Goal: Obtain resource: Obtain resource

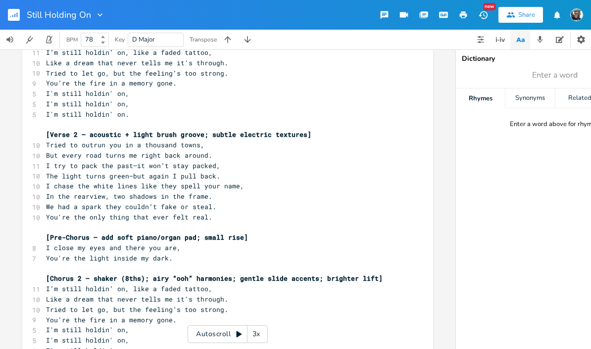
scroll to position [168, 0]
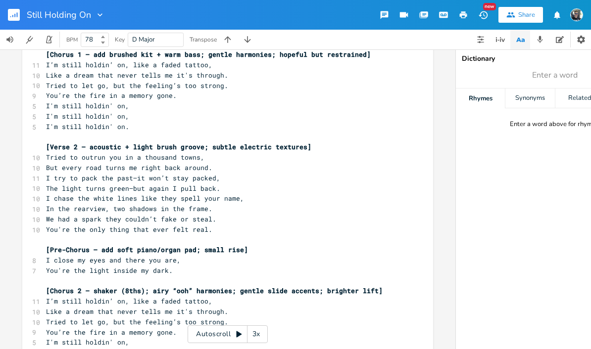
click at [125, 184] on span "The light turns green—but again I pull back." at bounding box center [133, 188] width 174 height 9
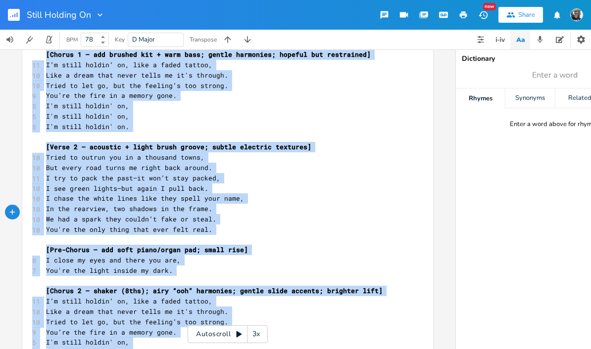
scroll to position [33, 0]
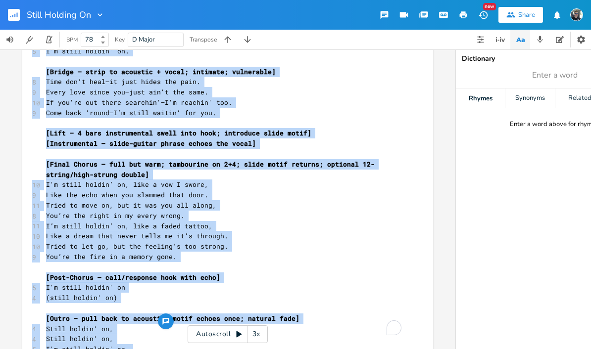
copy div "[Lorem 2 – ipsu dolors-ametco adipisci; elitsedd eiusmodt; incidid utla] 97 Etd…"
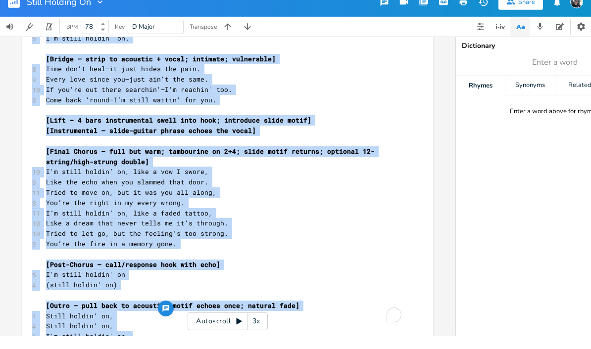
scroll to position [480, 0]
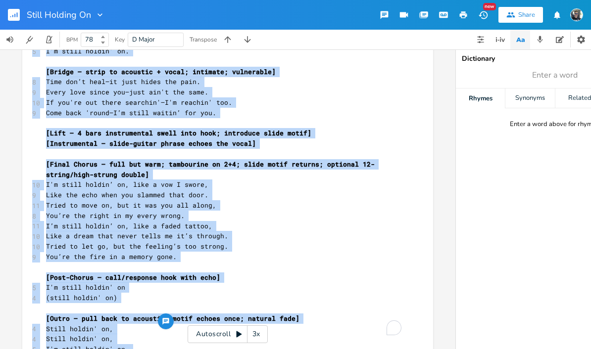
click at [381, 190] on pre "Like the echo when you slammed that door." at bounding box center [222, 195] width 357 height 10
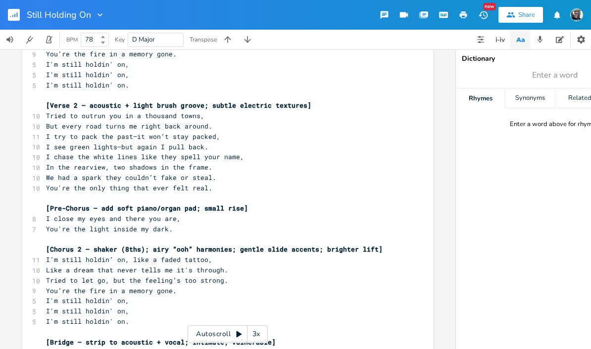
scroll to position [208, 0]
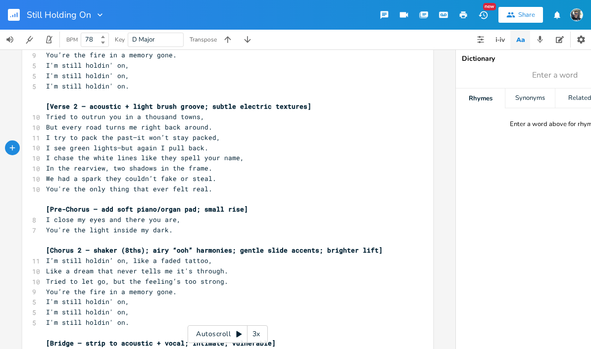
click at [67, 144] on span "I see green lights—but again I pull back." at bounding box center [127, 148] width 162 height 9
click at [141, 144] on span "I get the green light—but again I pull back." at bounding box center [133, 148] width 174 height 9
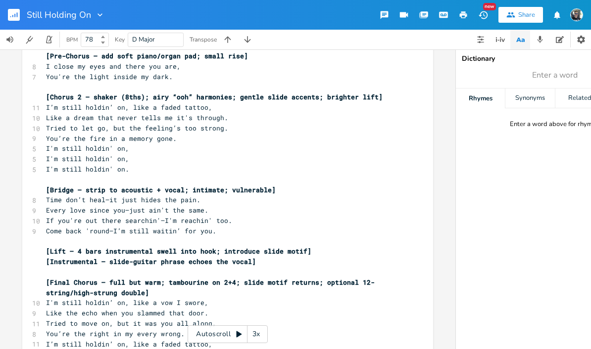
scroll to position [364, 0]
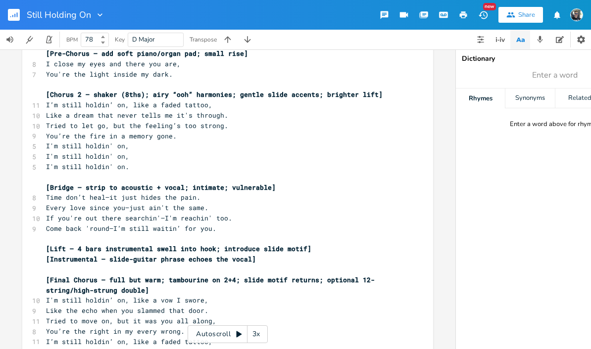
click at [282, 265] on pre "​" at bounding box center [222, 270] width 357 height 10
click at [274, 254] on pre "[Instrumental – slide-guitar phrase echoes the vocal]" at bounding box center [222, 259] width 357 height 10
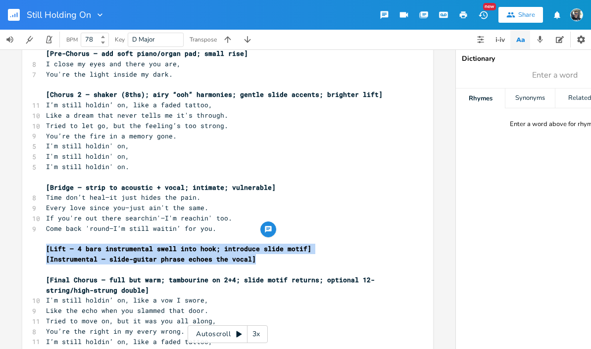
click at [321, 265] on pre "​" at bounding box center [222, 270] width 357 height 10
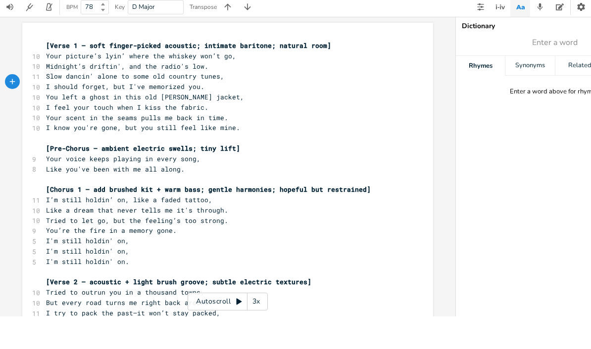
scroll to position [0, 0]
click at [236, 84] on pre "Your picture’s lyin’ where the whiskey won’t go," at bounding box center [222, 89] width 357 height 10
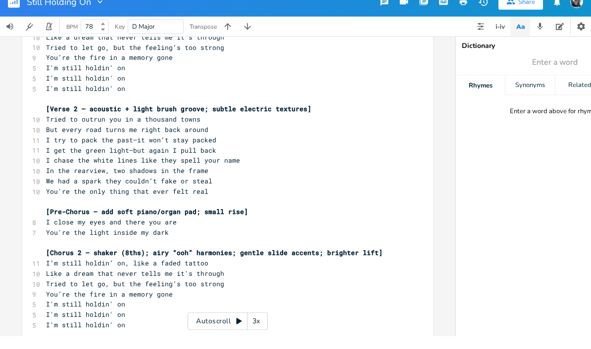
scroll to position [490, 0]
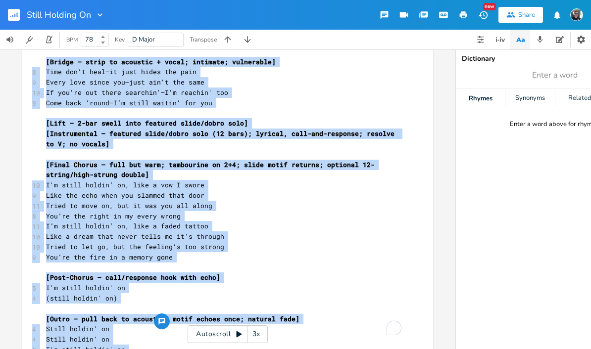
copy div "[Lorem 3 – ipsu dolors-ametco adipisci; elitsedd eiusmodt; incidid utla] 54 Etd…"
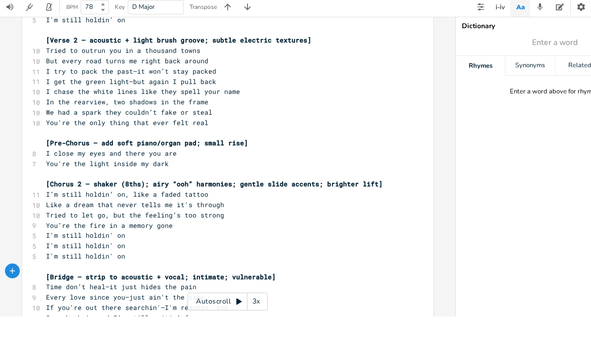
scroll to position [243, 0]
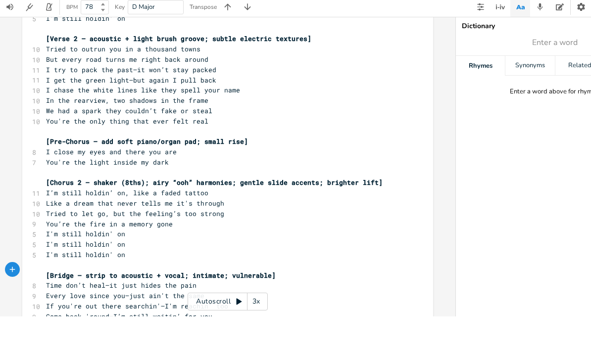
click at [133, 108] on span "I get the green light—but again I pull back" at bounding box center [131, 112] width 170 height 9
copy span "—"
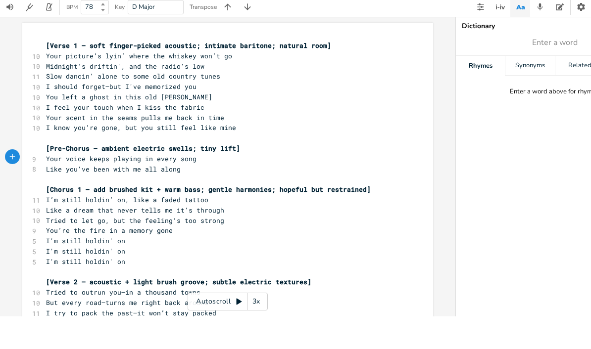
scroll to position [0, 0]
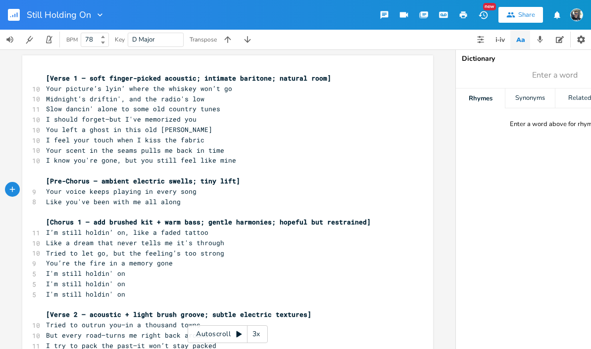
click at [575, 18] on img "button" at bounding box center [576, 14] width 13 height 13
click at [545, 37] on span "Account Settings" at bounding box center [537, 35] width 46 height 6
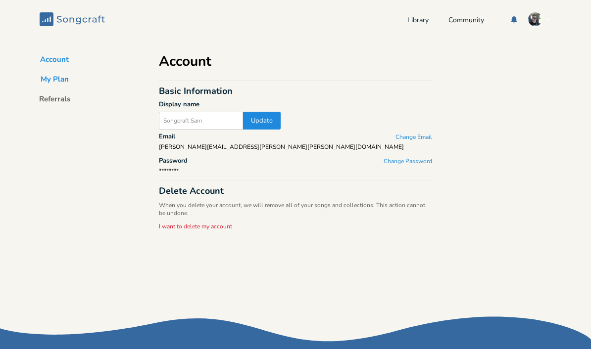
click at [64, 78] on button "My Plan" at bounding box center [55, 81] width 44 height 14
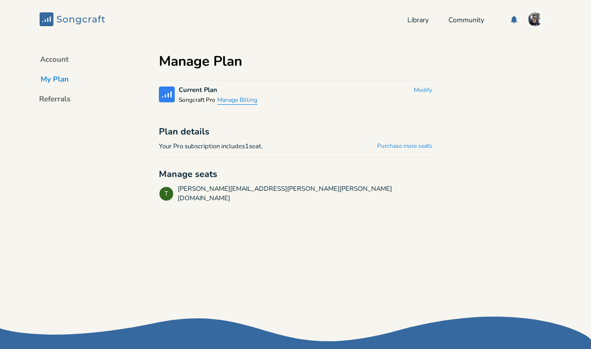
click at [239, 103] on button "Manage Billing" at bounding box center [237, 101] width 40 height 8
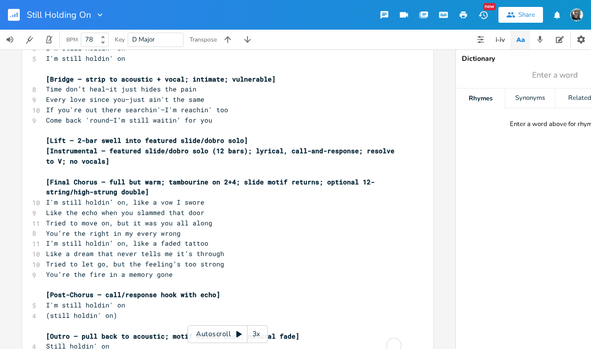
scroll to position [2, 0]
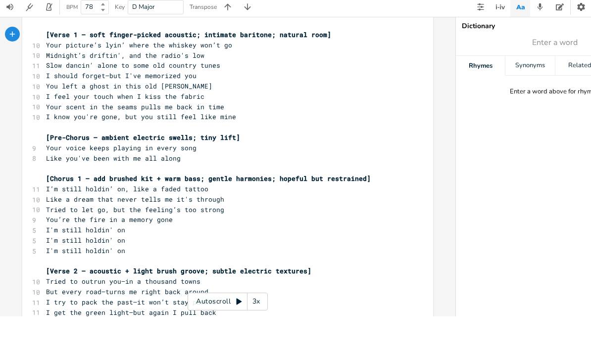
click at [211, 186] on pre "Like you've been with me all along" at bounding box center [222, 191] width 357 height 10
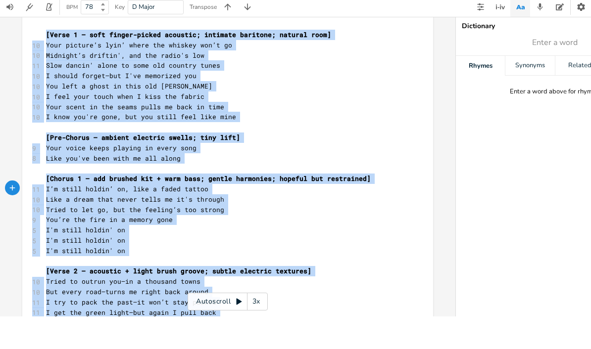
scroll to position [490, 0]
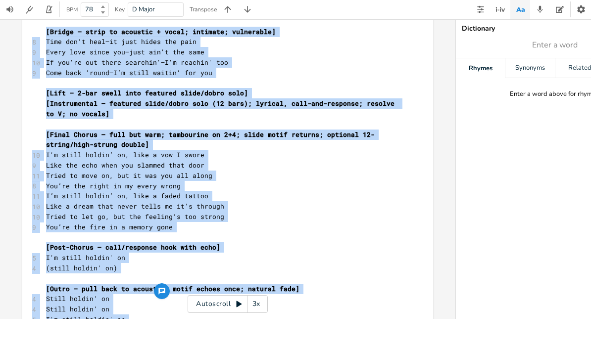
copy div "[Verse 1 – soft finger-picked acoustic; intimate baritone; natural room] 10 You…"
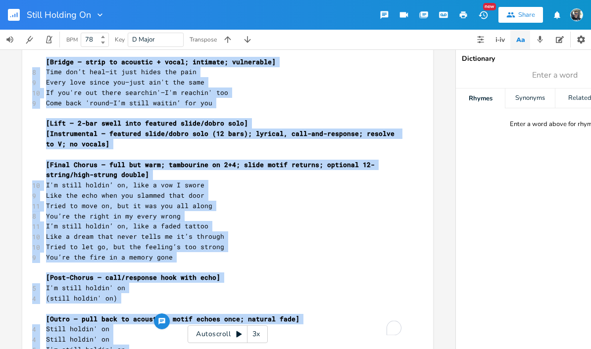
click at [198, 201] on pre "Tried to move on, but it was you all along" at bounding box center [222, 206] width 357 height 10
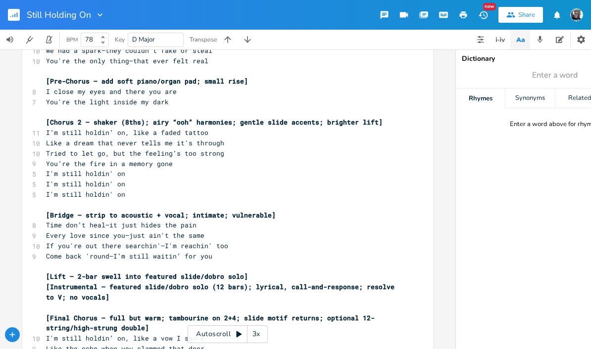
scroll to position [337, 0]
click at [462, 19] on button "button" at bounding box center [463, 15] width 20 height 18
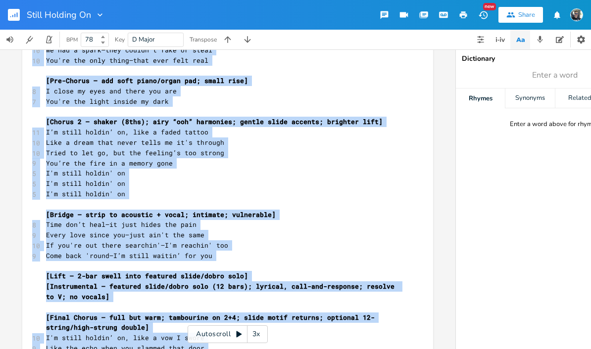
scroll to position [490, 0]
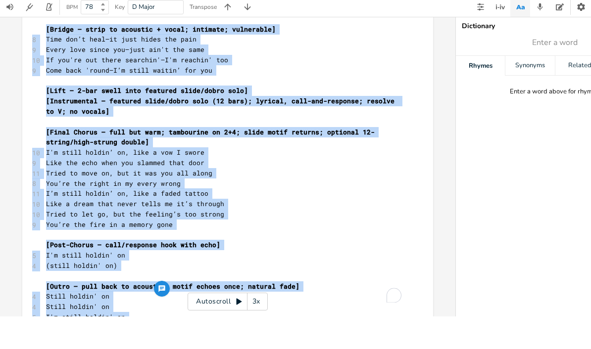
copy div "[Verse 1 – soft finger-picked acoustic; intimate baritone; natural room] 10 You…"
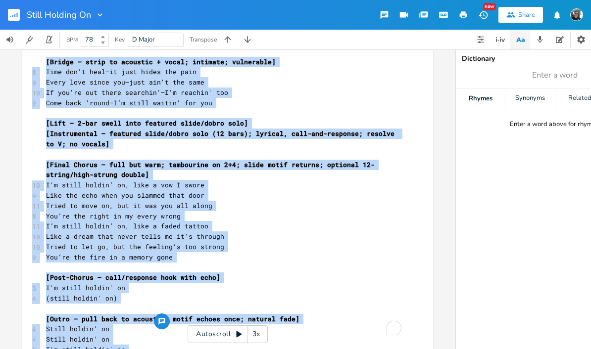
copy div "[Verse 1 – soft finger-picked acoustic; intimate baritone; natural room] 10 You…"
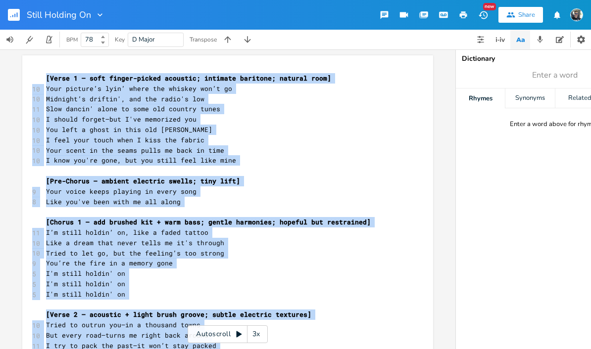
scroll to position [0, 0]
click at [171, 114] on pre "I should forget—but I've memorized you" at bounding box center [222, 119] width 357 height 10
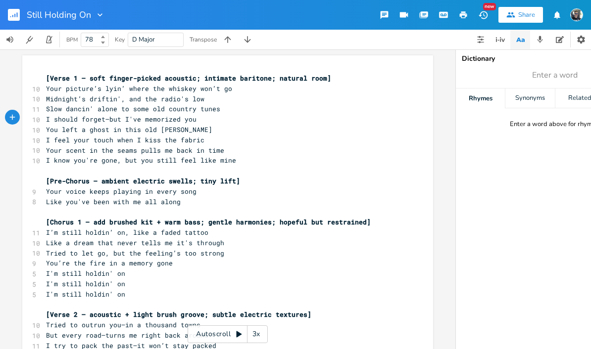
click at [121, 98] on span "Midnight’s driftin', and the radio's low" at bounding box center [125, 99] width 158 height 9
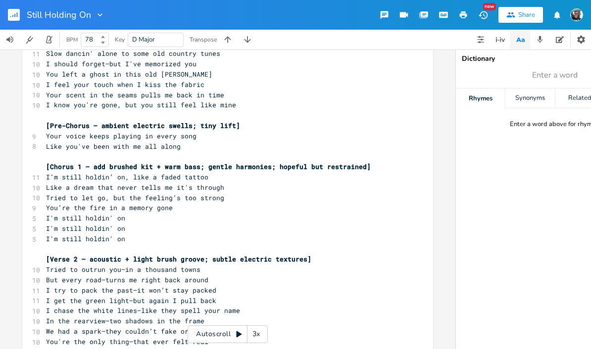
scroll to position [63, 0]
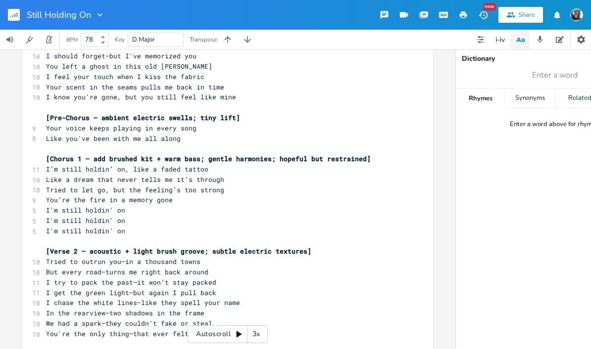
click at [108, 54] on span "I should forget—but I've memorized you" at bounding box center [121, 55] width 150 height 9
copy span "—"
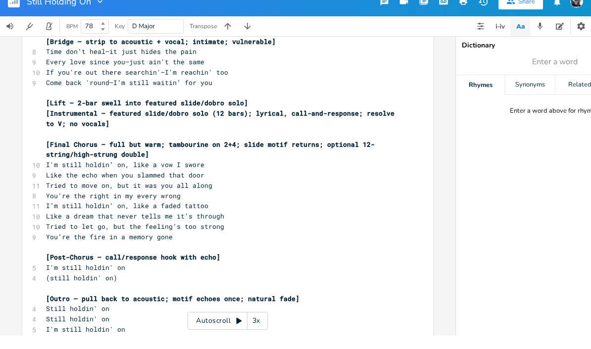
scroll to position [496, 0]
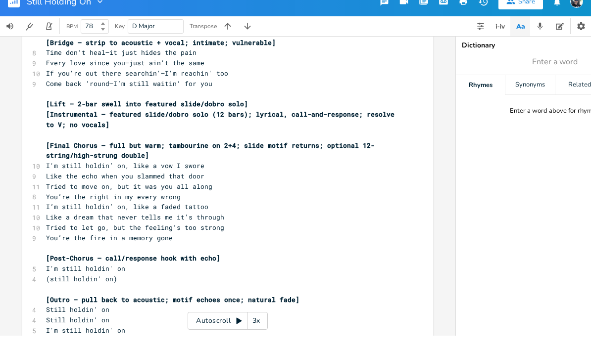
click at [160, 349] on pre "I'm still holdin’ on for you" at bounding box center [222, 354] width 357 height 10
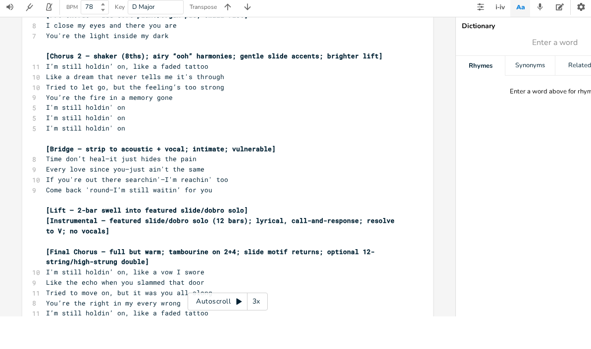
scroll to position [367, 0]
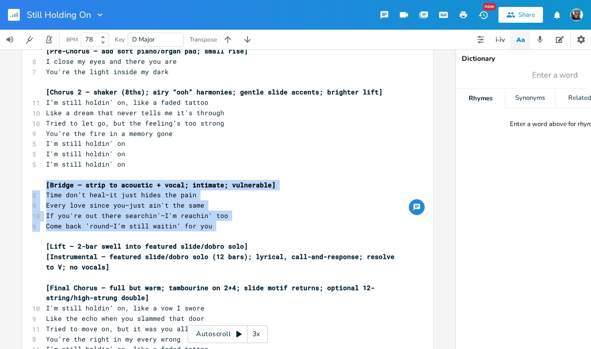
copy div "[Bridge – strip to acoustic + vocal; intimate; vulnerable] 8 Time don’t heal—it…"
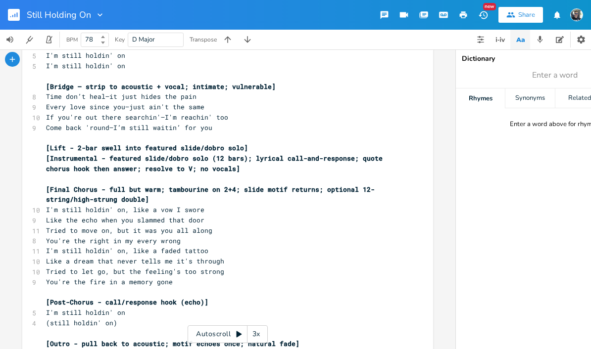
scroll to position [1278, 0]
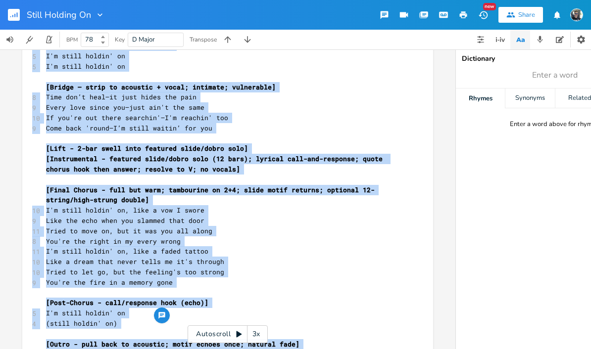
copy div "[Verse 1 – soft finger-picked acoustic; intimate baritone; natural room] 10 You…"
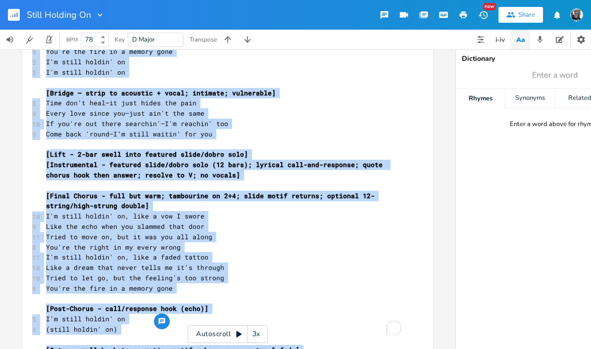
scroll to position [1272, 0]
click at [220, 284] on pre "You're the fire in a memory gone" at bounding box center [222, 289] width 357 height 10
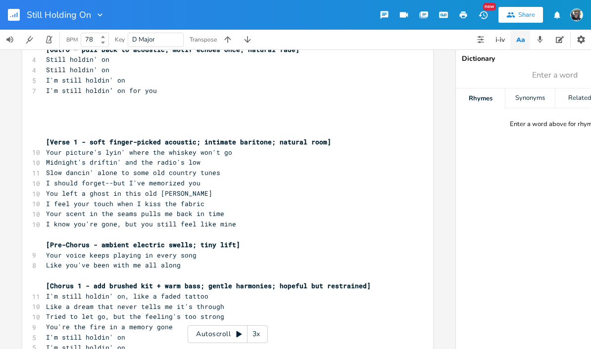
scroll to position [736, 0]
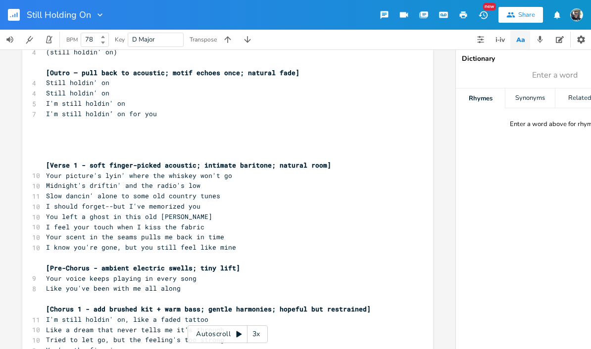
click at [79, 150] on pre "​" at bounding box center [222, 155] width 357 height 10
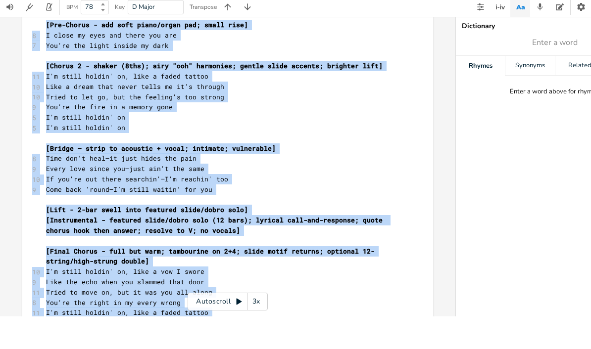
scroll to position [1243, 0]
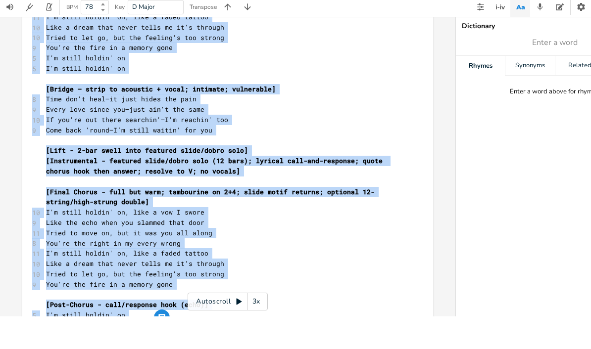
copy div "[Verse 1 - soft finger-picked acoustic; intimate baritone; natural room] 10 You…"
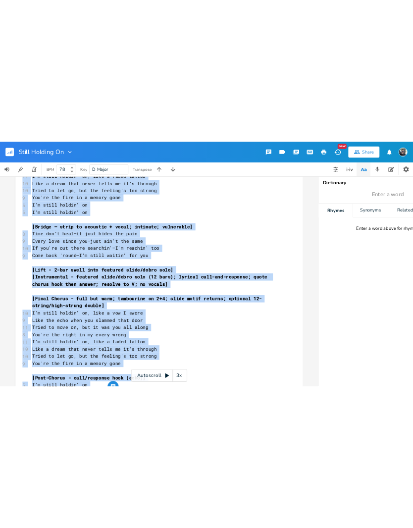
scroll to position [0, 0]
